Goal: Task Accomplishment & Management: Complete application form

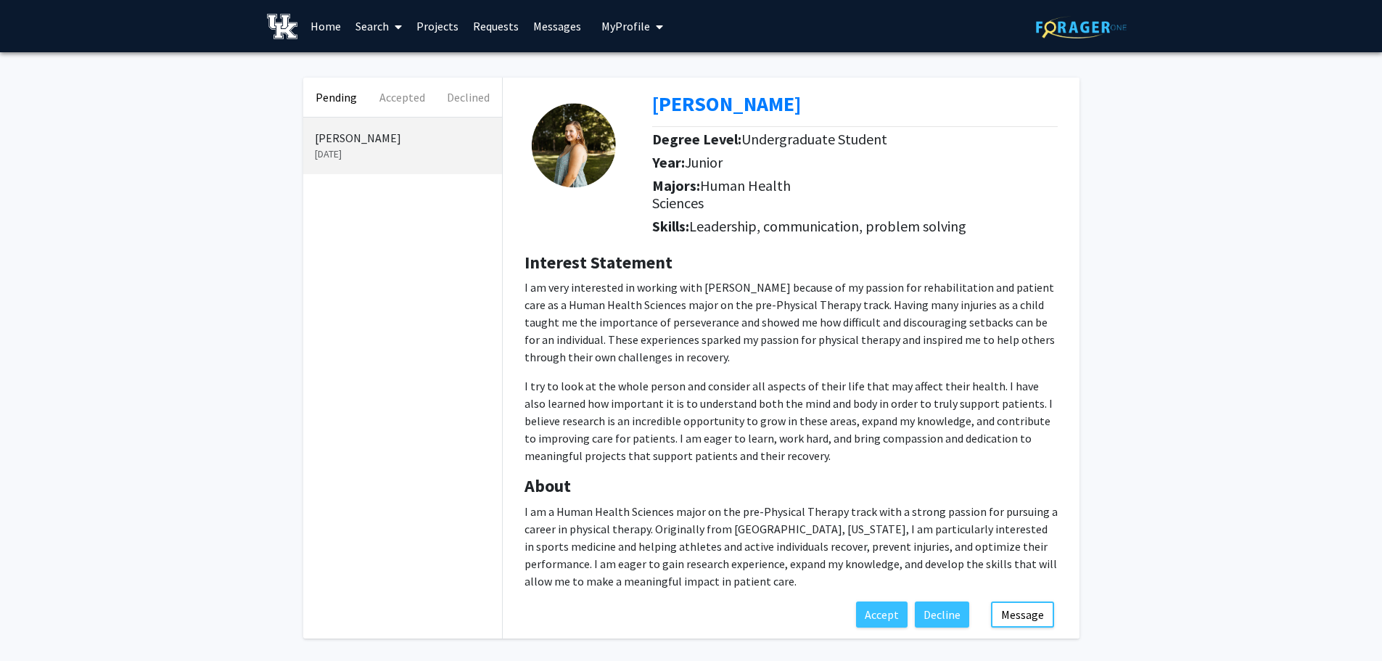
click at [578, 146] on img at bounding box center [579, 146] width 109 height 109
click at [878, 617] on button "Accept" at bounding box center [882, 615] width 52 height 26
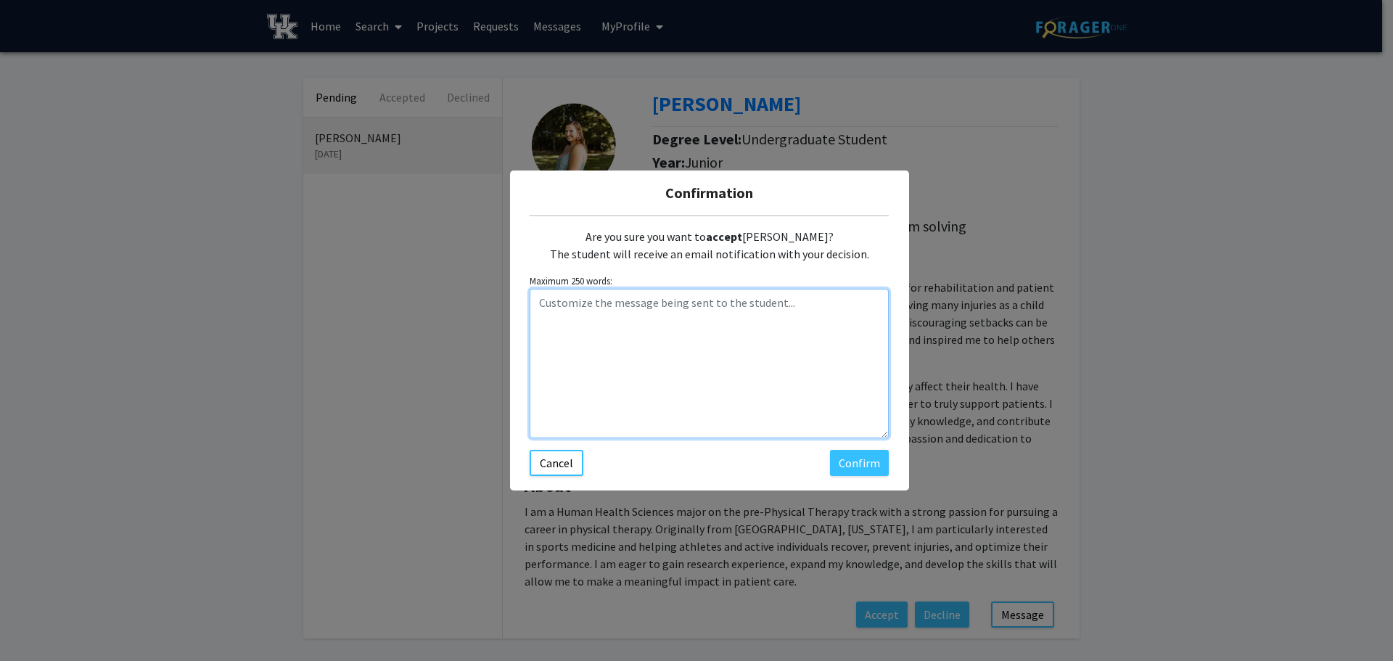
click at [675, 319] on textarea "Customize the message being sent to the student..." at bounding box center [709, 363] width 359 height 149
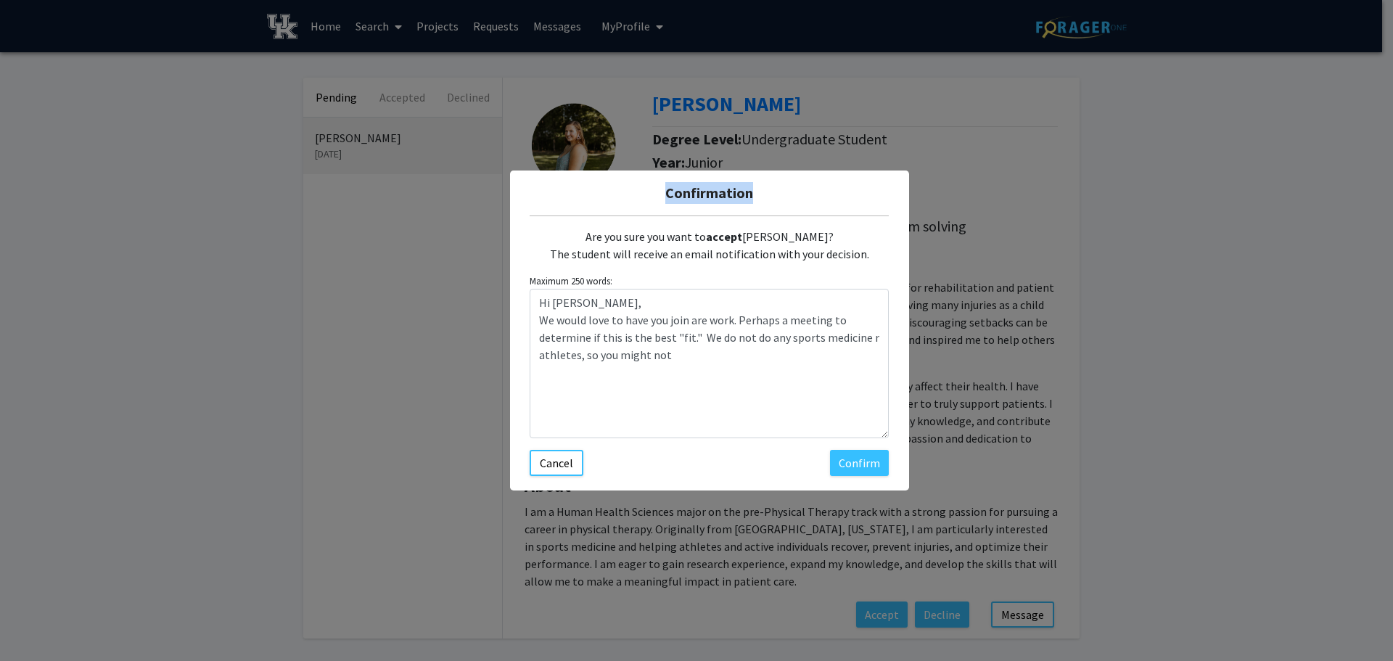
drag, startPoint x: 796, startPoint y: 186, endPoint x: 344, endPoint y: 242, distance: 455.5
click at [344, 242] on div "Confirmation Are you sure you want to accept [PERSON_NAME]? The student will re…" at bounding box center [696, 330] width 1393 height 661
click at [742, 451] on div "Are you sure you want to accept [PERSON_NAME]? The student will receive an emai…" at bounding box center [709, 346] width 359 height 260
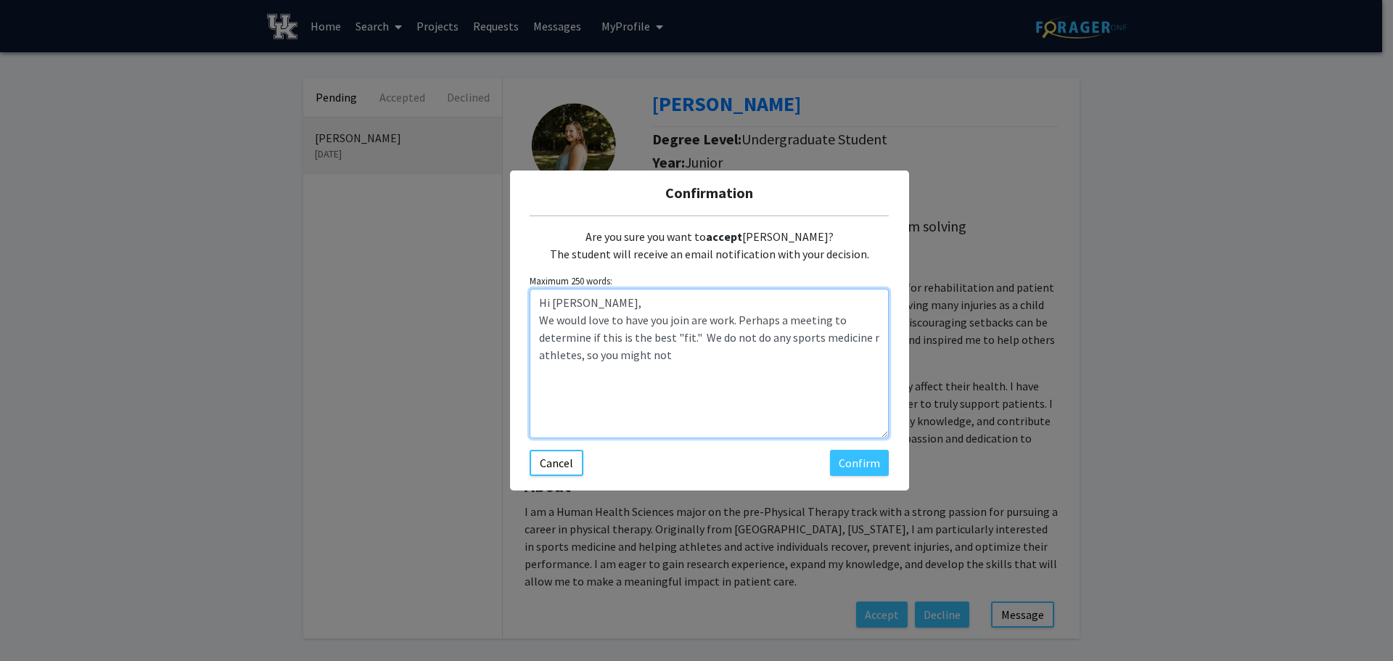
click at [685, 363] on textarea "Hi [PERSON_NAME], We would love to have you join are work. Perhaps a meeting to…" at bounding box center [709, 363] width 359 height 149
click at [858, 336] on textarea "Hi [PERSON_NAME], We would love to have you join are work. Perhaps a meeting to…" at bounding box center [709, 363] width 359 height 149
click at [570, 356] on textarea "Hi [PERSON_NAME], We would love to have you join are work. Perhaps a meeting to…" at bounding box center [709, 363] width 359 height 149
click at [573, 358] on textarea "Hi [PERSON_NAME], We would love to have you join are work. Perhaps a meeting to…" at bounding box center [709, 363] width 359 height 149
click at [628, 375] on textarea "Hi [PERSON_NAME], We would love to have you join are work. Perhaps a meeting to…" at bounding box center [709, 363] width 359 height 149
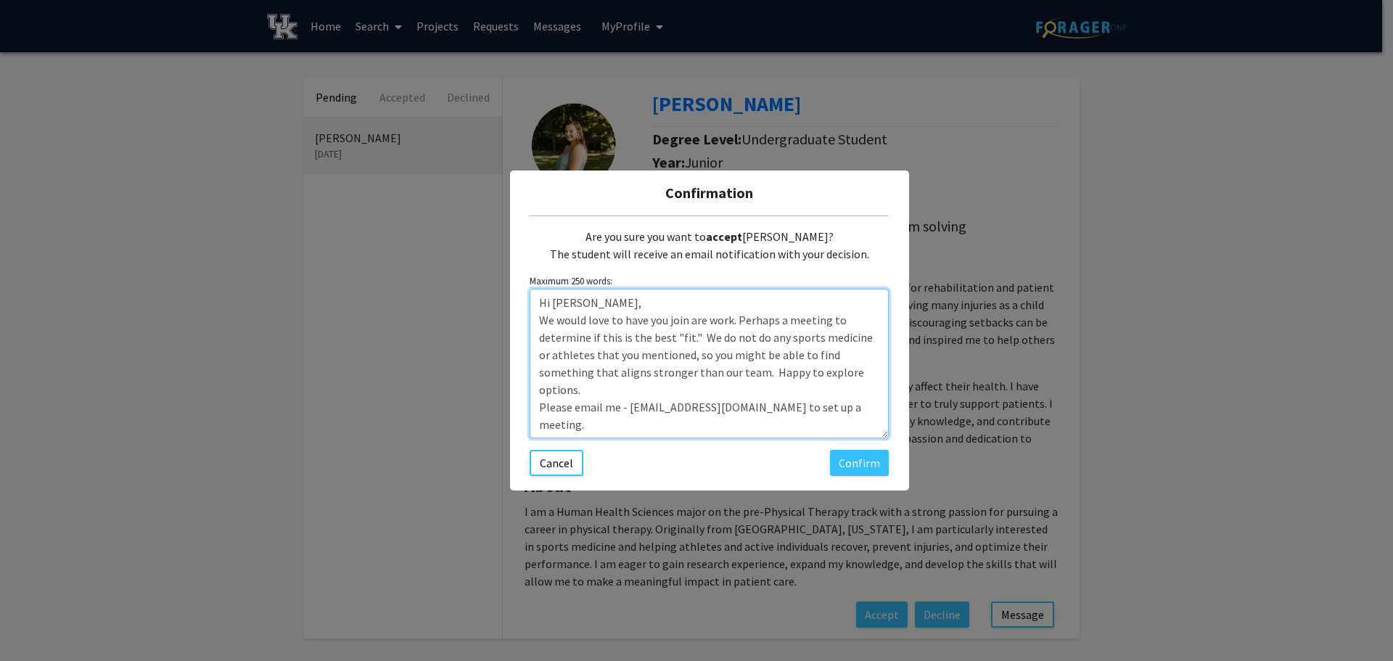
click at [750, 340] on textarea "Hi [PERSON_NAME], We would love to have you join are work. Perhaps a meeting to…" at bounding box center [709, 363] width 359 height 149
click at [784, 338] on textarea "Hi [PERSON_NAME], We would love to have you join are work. Perhaps a meeting to…" at bounding box center [709, 363] width 359 height 149
click at [642, 371] on textarea "Hi [PERSON_NAME], We would love to have you join are work. Perhaps a meeting to…" at bounding box center [709, 363] width 359 height 149
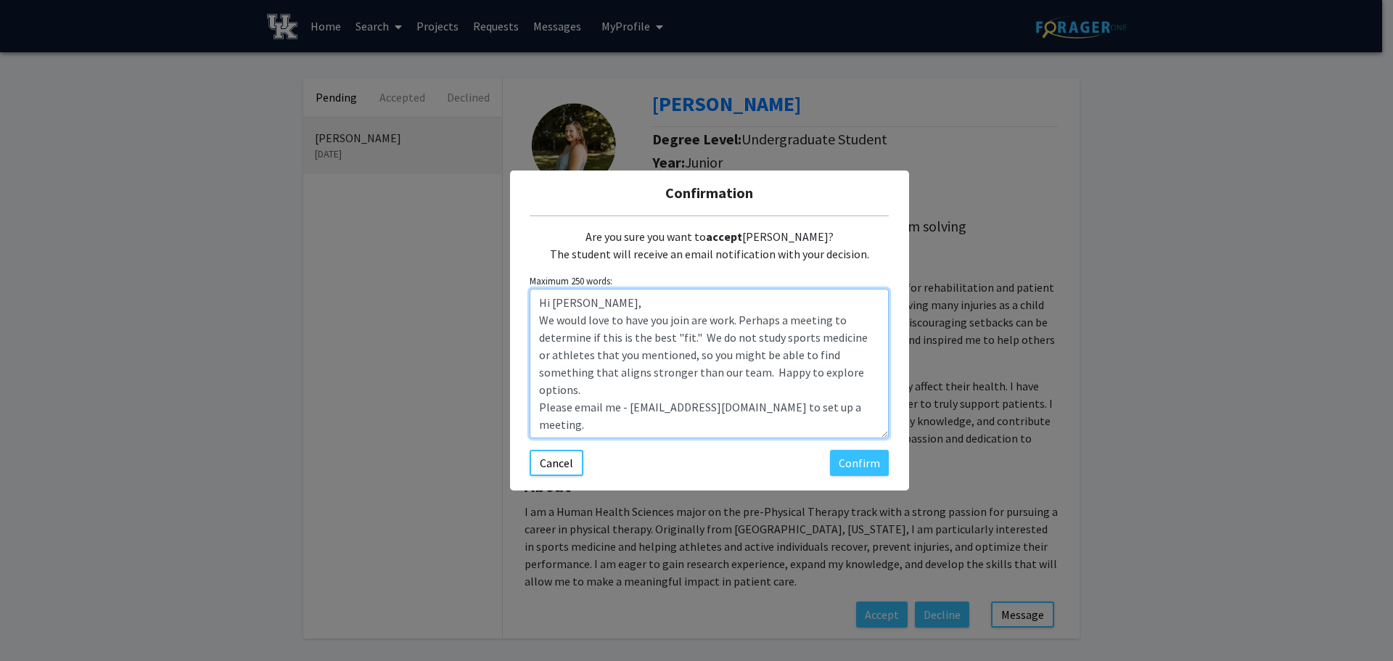
click at [642, 371] on textarea "Hi [PERSON_NAME], We would love to have you join are work. Perhaps a meeting to…" at bounding box center [709, 363] width 359 height 149
type textarea "Hi [PERSON_NAME], We would love to have you join are work. Perhaps a meeting to…"
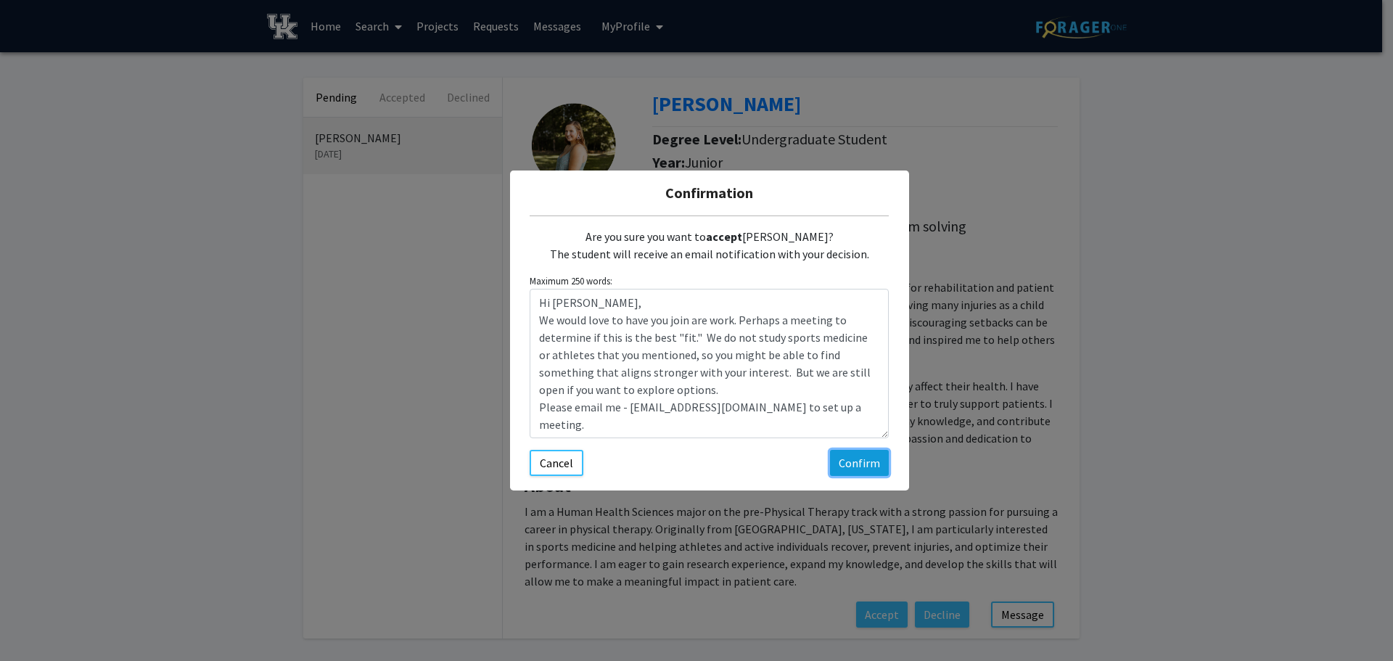
click at [873, 466] on button "Confirm" at bounding box center [859, 463] width 59 height 26
